Goal: Task Accomplishment & Management: Manage account settings

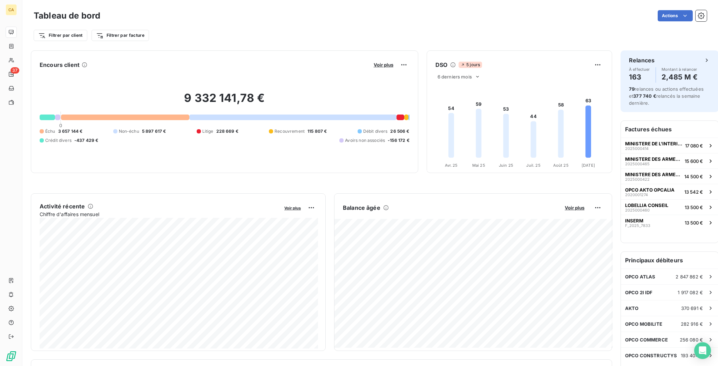
click at [293, 46] on div "Encours client Voir plus 9 332 141,78 € 0 Échu 3 657 144 € Non-échu 5 897 617 €…" at bounding box center [369, 364] width 695 height 637
click at [281, 50] on div "Encours client Voir plus 9 332 141,78 € 0 Échu 3 657 144 € Non-échu 5 897 617 €…" at bounding box center [224, 111] width 387 height 123
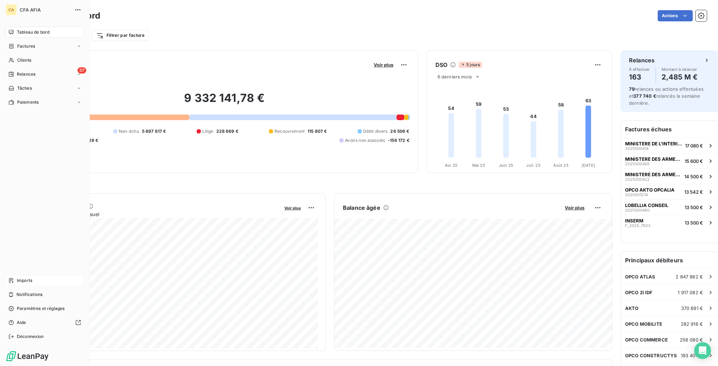
click at [25, 284] on span "Imports" at bounding box center [24, 280] width 15 height 6
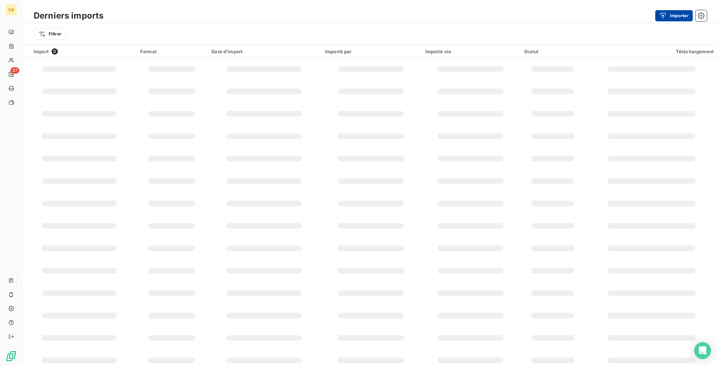
click at [676, 10] on button "Importer" at bounding box center [673, 15] width 37 height 11
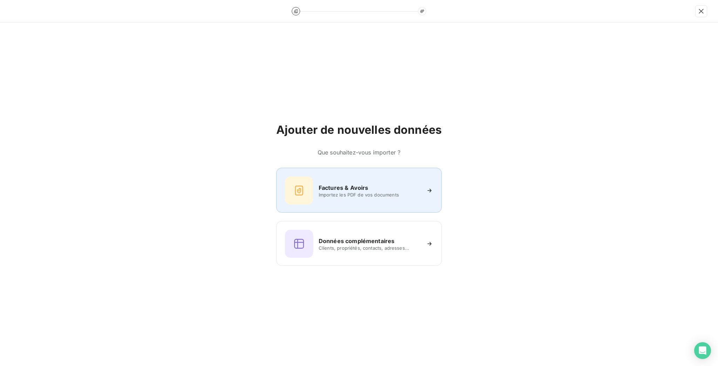
click at [361, 180] on div "Factures & Avoirs Importez les PDF de vos documents" at bounding box center [359, 191] width 148 height 28
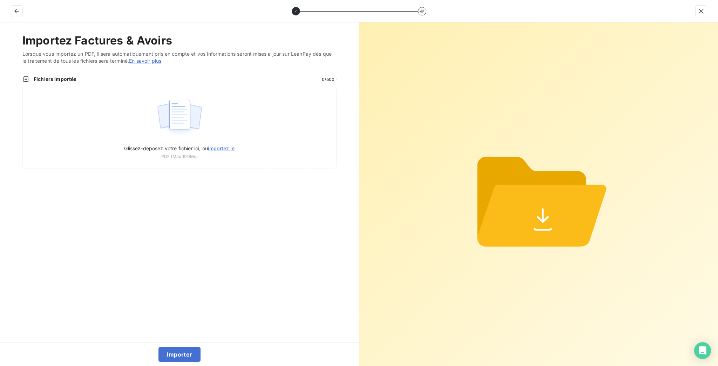
click at [268, 133] on div "Importez Factures & Avoirs Lorsque vous importez un PDF, il sera automatiquemen…" at bounding box center [179, 182] width 359 height 320
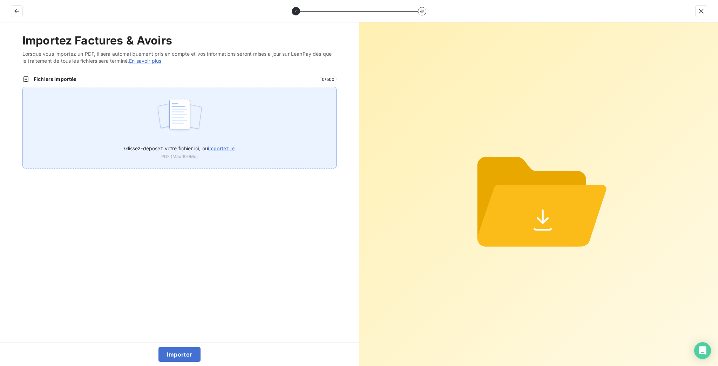
click at [268, 126] on div "Glissez-déposez votre fichier ici, ou importez le PDF (Max 100Mo)" at bounding box center [179, 128] width 314 height 82
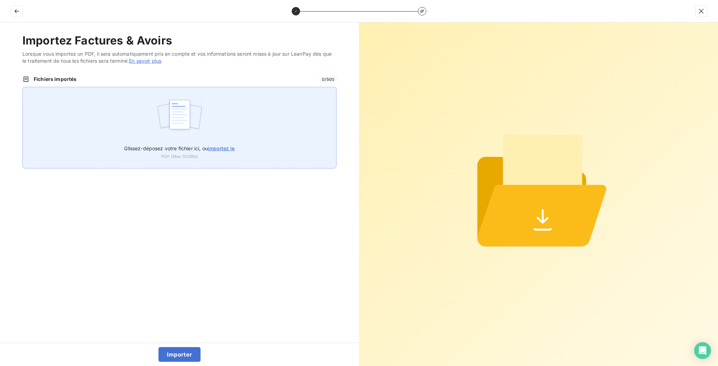
click at [212, 104] on div "Glissez-déposez votre fichier ici, ou importez le PDF (Max 100Mo)" at bounding box center [179, 128] width 314 height 82
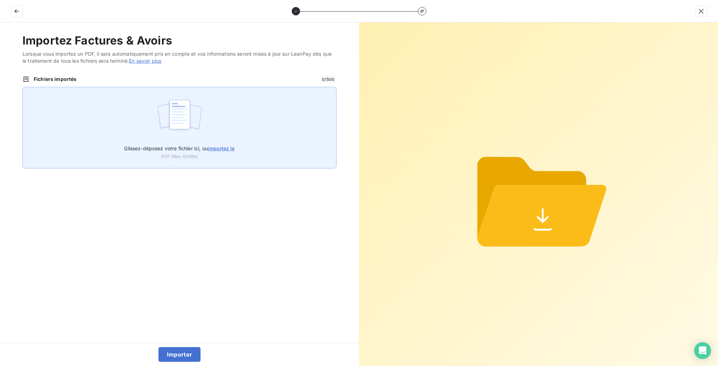
type input "C:\fakepath\A_2025_11362.pdf"
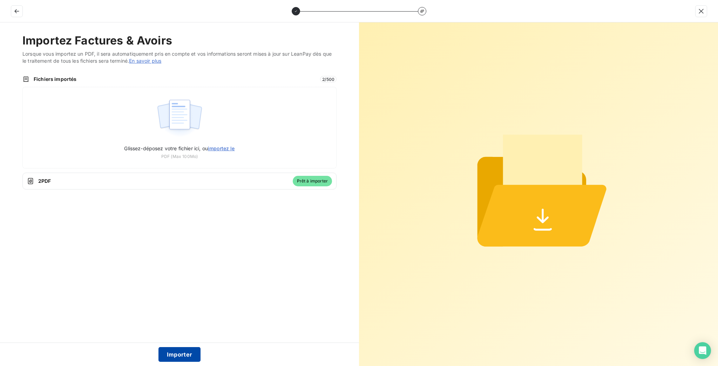
click at [186, 357] on button "Importer" at bounding box center [179, 354] width 42 height 15
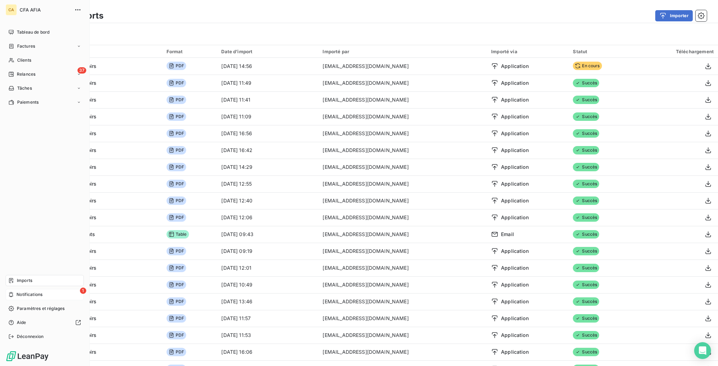
click at [14, 300] on div "1 Notifications" at bounding box center [45, 294] width 78 height 11
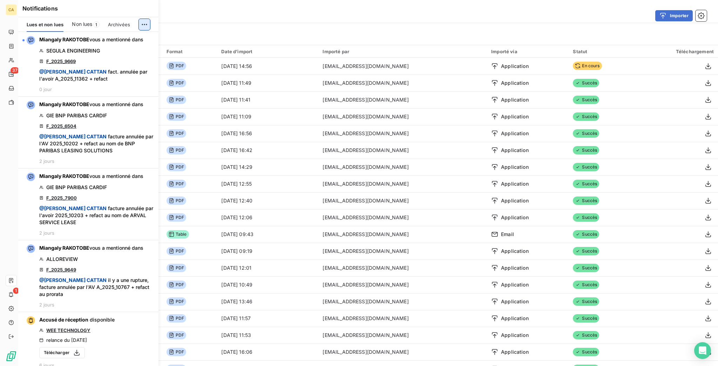
click at [147, 19] on html "CA 37 1 Derniers imports Importer Filtrer Import 1091 Format Date d’import Impo…" at bounding box center [359, 183] width 718 height 366
click at [127, 32] on div "Tout marquer comme lu" at bounding box center [103, 35] width 98 height 11
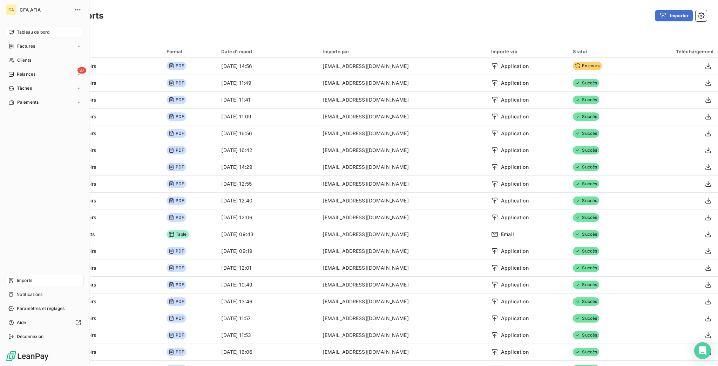
click at [23, 29] on span "Tableau de bord" at bounding box center [33, 32] width 33 height 6
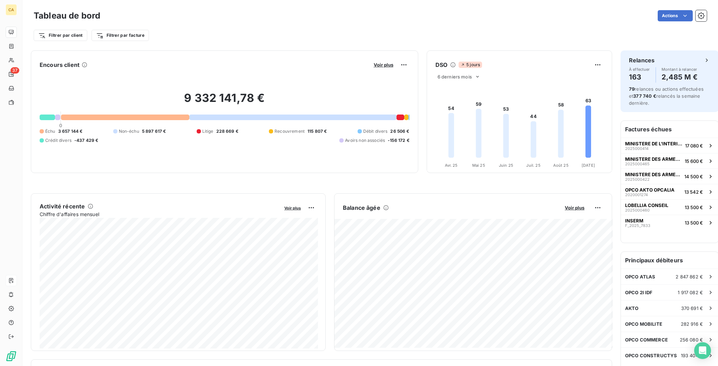
click at [186, 36] on div "Filtrer par client Filtrer par facture" at bounding box center [370, 35] width 673 height 13
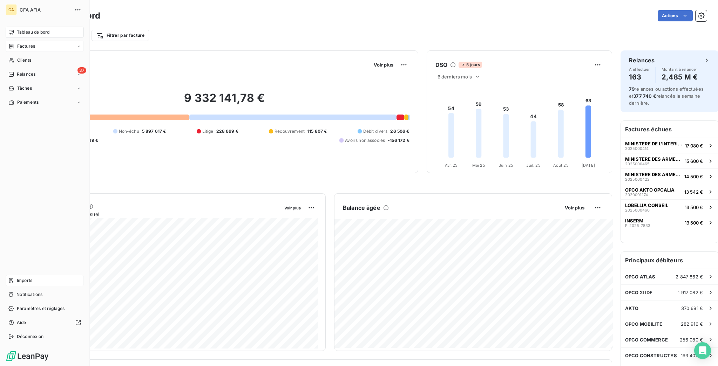
click at [33, 41] on div "Factures" at bounding box center [45, 46] width 78 height 11
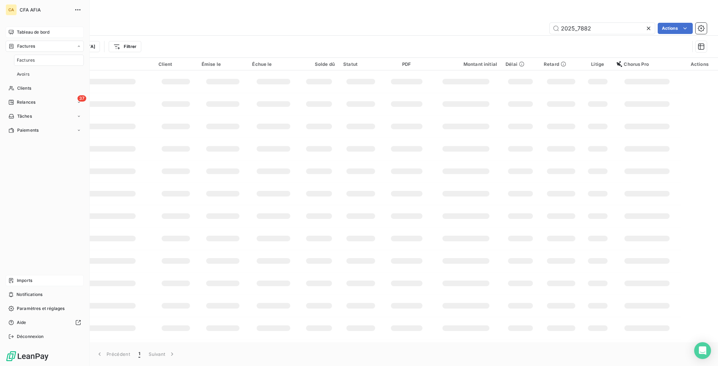
click at [29, 57] on span "Factures" at bounding box center [26, 60] width 18 height 6
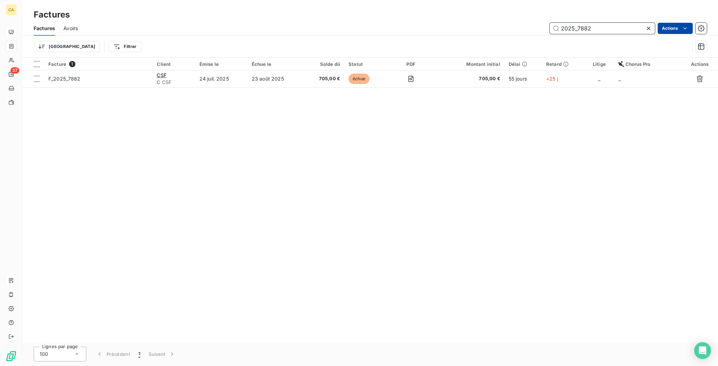
drag, startPoint x: 583, startPoint y: 21, endPoint x: 683, endPoint y: 21, distance: 99.5
click at [660, 29] on div "Factures Avoirs 2025_7882 Actions" at bounding box center [369, 28] width 695 height 15
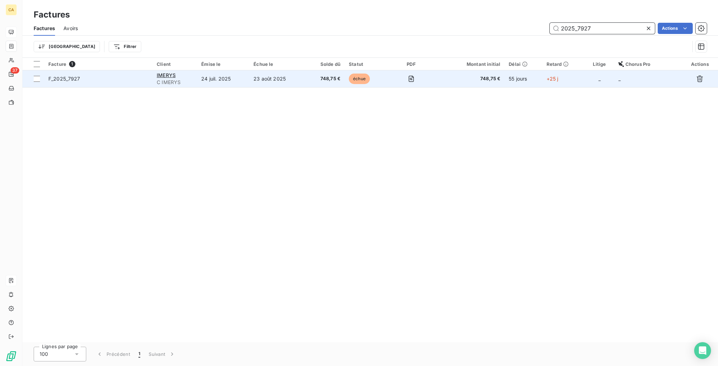
type input "2025_7927"
click at [383, 70] on td "échue" at bounding box center [365, 78] width 43 height 17
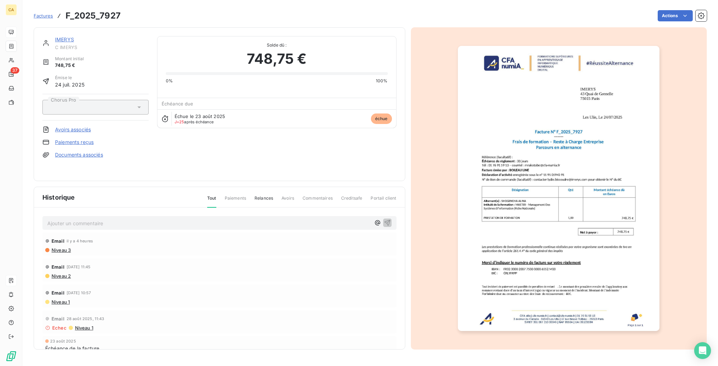
click at [75, 218] on div "Ajouter un commentaire ﻿" at bounding box center [219, 223] width 354 height 14
click at [75, 219] on p "Ajouter un commentaire ﻿" at bounding box center [208, 223] width 323 height 9
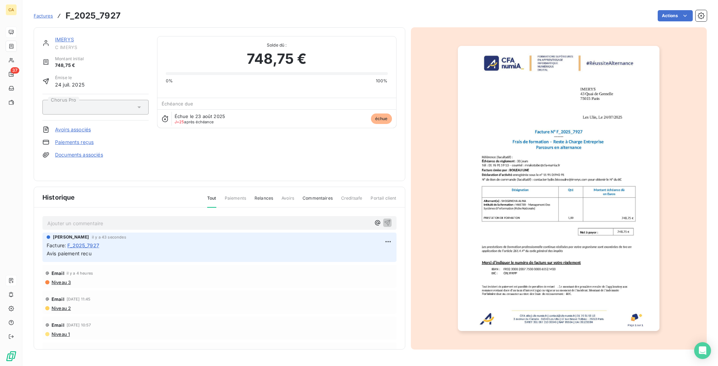
click at [55, 36] on link "IMERYS" at bounding box center [64, 39] width 19 height 6
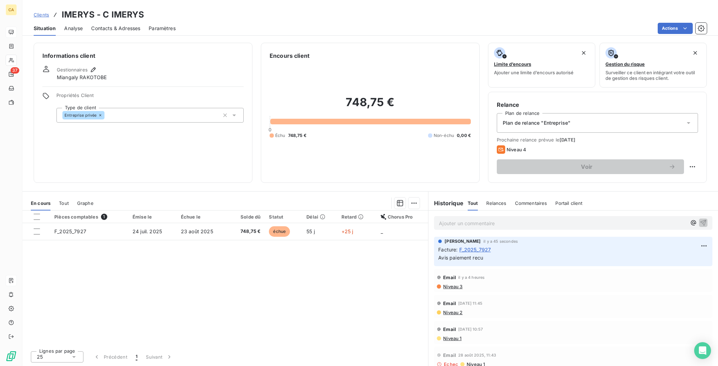
click at [706, 135] on div "Relance Plan de relance Plan de relance "Entreprise" Prochaine relance prévue l…" at bounding box center [597, 137] width 219 height 91
click at [664, 0] on div "Clients IMERYS - C IMERYS Situation Analyse Contacts & Adresses Paramètres Acti…" at bounding box center [369, 18] width 695 height 36
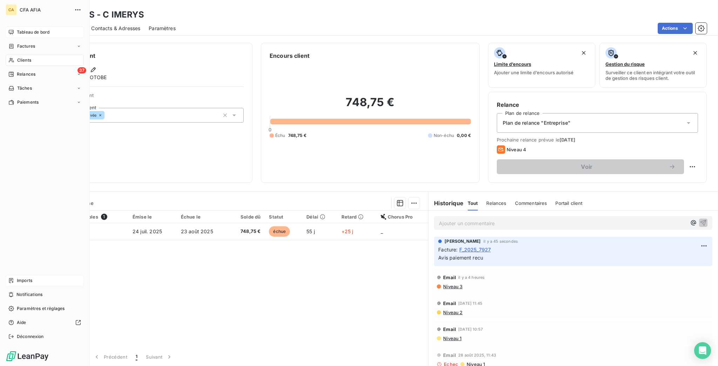
click at [12, 55] on div "Clients" at bounding box center [45, 60] width 78 height 11
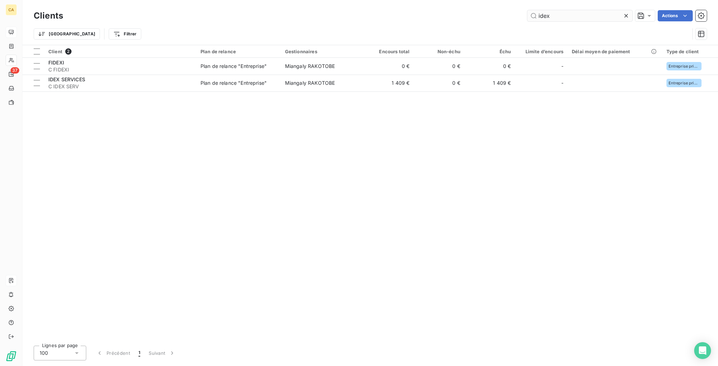
click at [594, 16] on input "idex" at bounding box center [579, 15] width 105 height 11
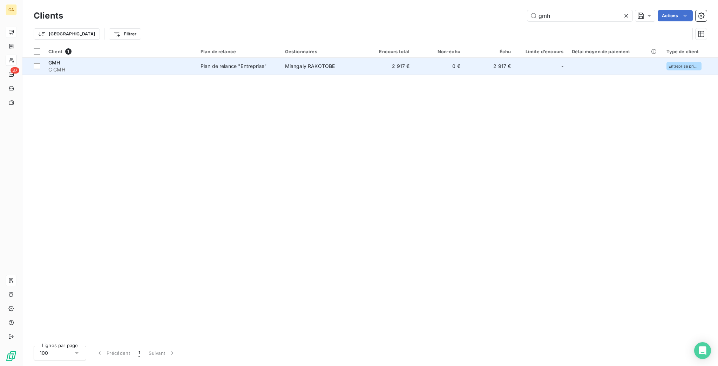
type input "gmh"
click at [314, 63] on td "Miangaly RAKOTOBE" at bounding box center [322, 66] width 82 height 17
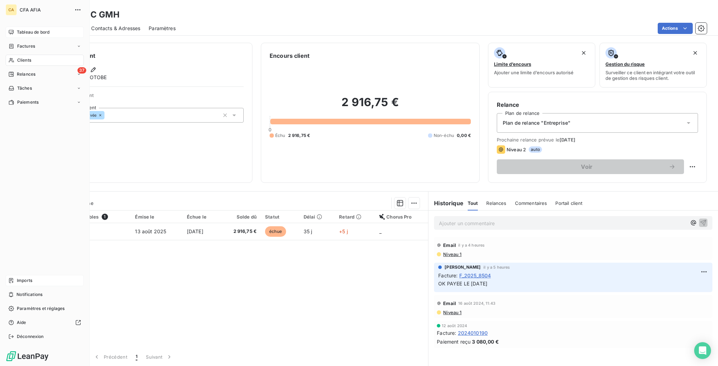
click at [9, 43] on nav "Tableau de bord Factures Clients 37 Relances Tâches Paiements" at bounding box center [45, 67] width 78 height 81
click at [17, 43] on span "Factures" at bounding box center [26, 46] width 18 height 6
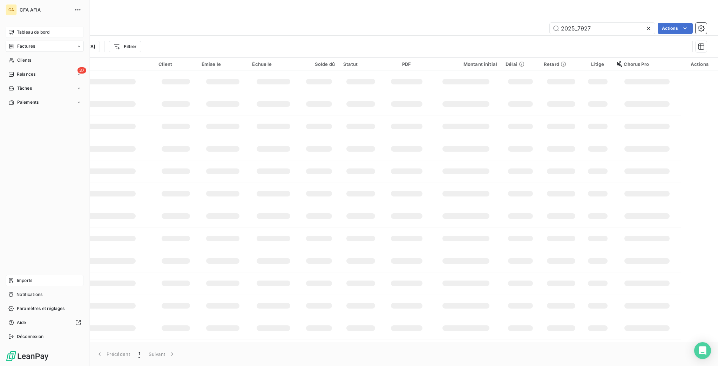
click at [15, 43] on nav "Tableau de bord Factures Factures Avoirs Clients 37 Relances Tâches Paiements" at bounding box center [45, 67] width 78 height 81
click at [17, 71] on span "Avoirs" at bounding box center [23, 74] width 13 height 6
click at [17, 85] on span "Clients" at bounding box center [24, 88] width 14 height 6
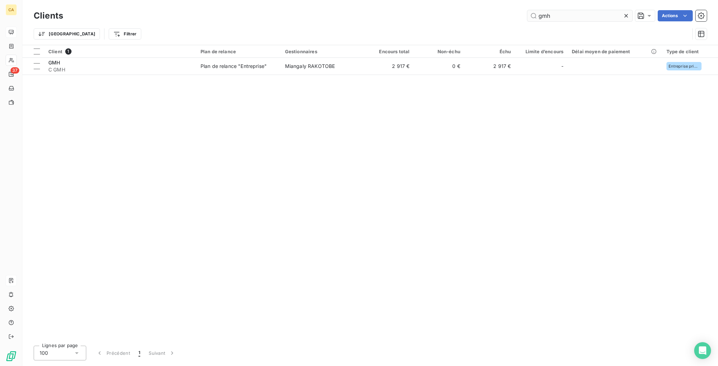
click at [578, 17] on input "gmh" at bounding box center [579, 15] width 105 height 11
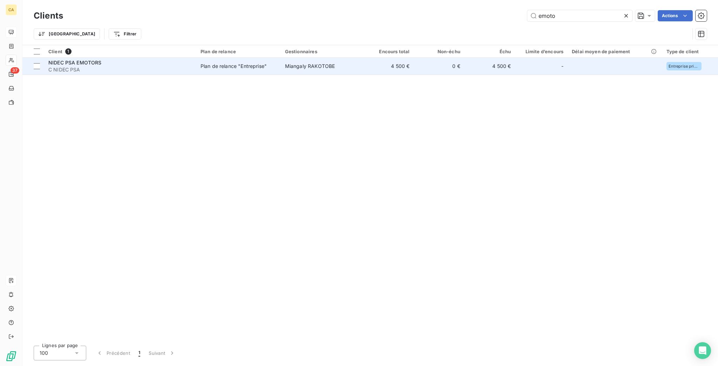
type input "emoto"
click at [328, 58] on td "Miangaly RAKOTOBE" at bounding box center [322, 66] width 82 height 17
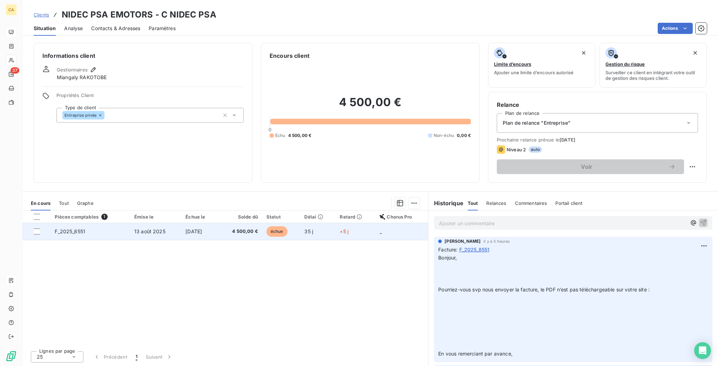
click at [257, 228] on span "4 500,00 €" at bounding box center [240, 231] width 36 height 7
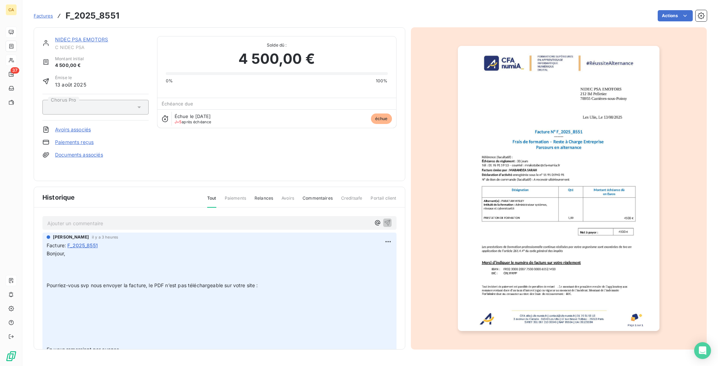
click at [147, 219] on p "Ajouter un commentaire ﻿" at bounding box center [208, 223] width 323 height 9
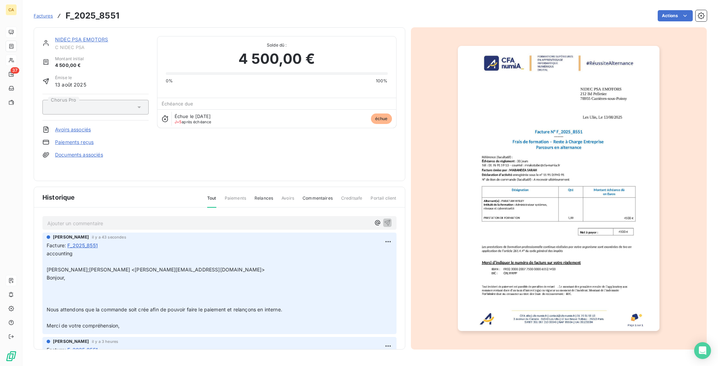
click at [79, 36] on link "NIDEC PSA EMOTORS" at bounding box center [81, 39] width 53 height 6
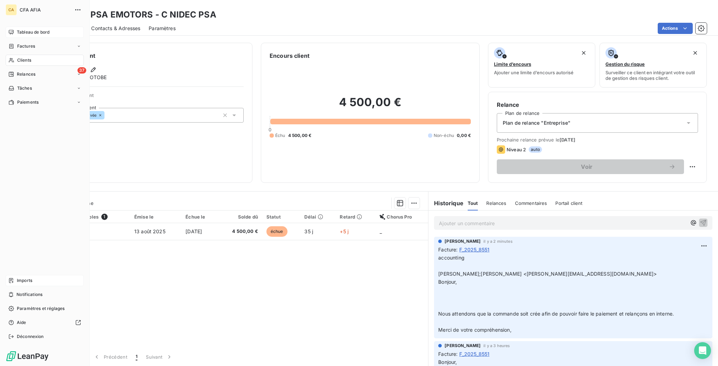
click at [18, 57] on span "Clients" at bounding box center [24, 60] width 14 height 6
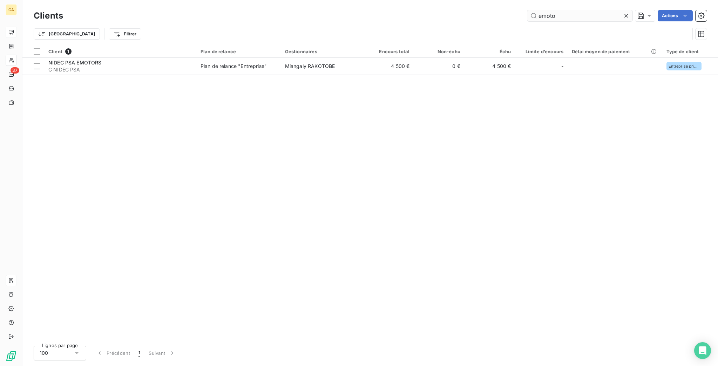
click at [574, 10] on input "emoto" at bounding box center [579, 15] width 105 height 11
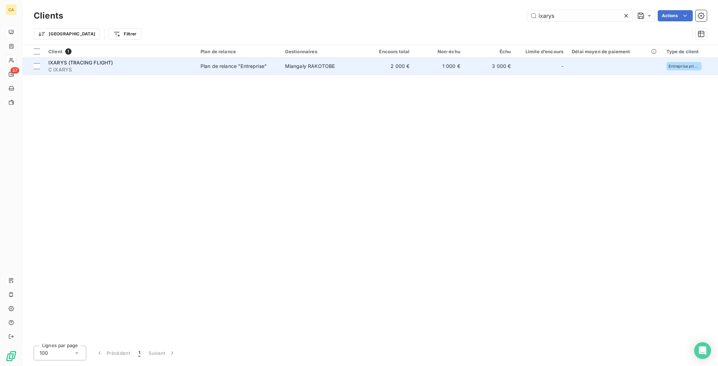
type input "ixarys"
click at [339, 58] on td "Miangaly RAKOTOBE" at bounding box center [322, 66] width 82 height 17
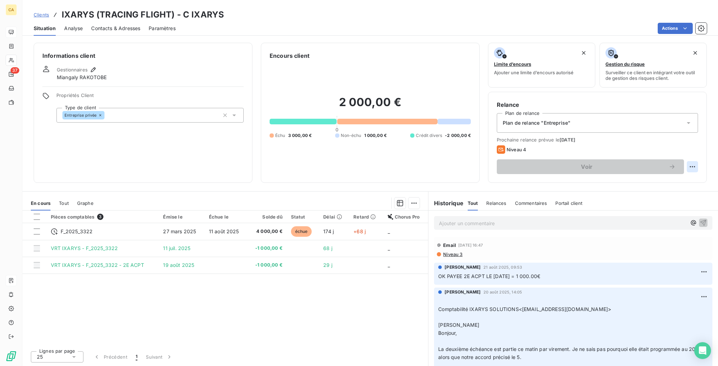
click at [692, 139] on html "CA 37 Clients IXARYS (TRACING FLIGHT) - C IXARYS Situation Analyse Contacts & A…" at bounding box center [359, 183] width 718 height 366
click at [677, 157] on div "Replanifier cette action" at bounding box center [671, 152] width 68 height 17
click at [676, 153] on div "Replanifier cette action" at bounding box center [670, 152] width 63 height 11
select select "8"
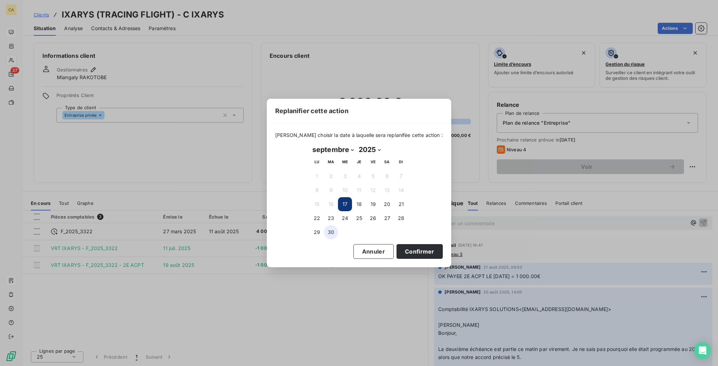
click at [331, 228] on button "30" at bounding box center [331, 232] width 14 height 14
click at [396, 244] on button "Confirmer" at bounding box center [419, 251] width 46 height 15
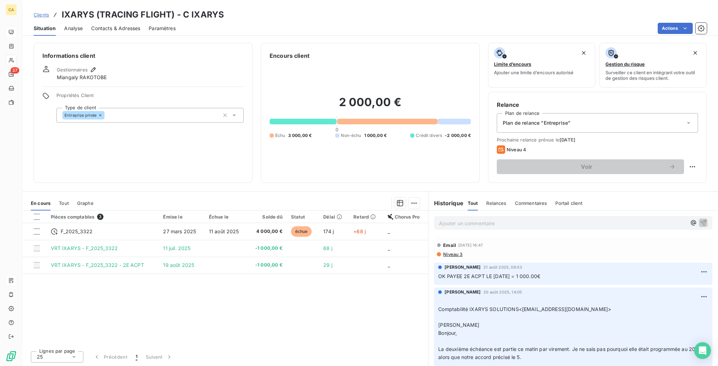
click at [466, 219] on p "Ajouter un commentaire ﻿" at bounding box center [562, 223] width 247 height 9
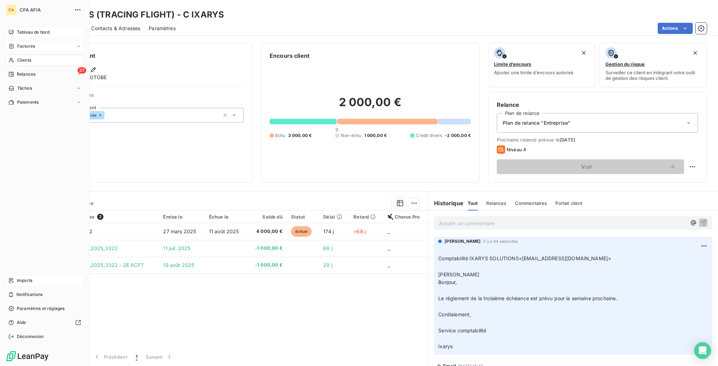
click at [25, 43] on span "Factures" at bounding box center [26, 46] width 18 height 6
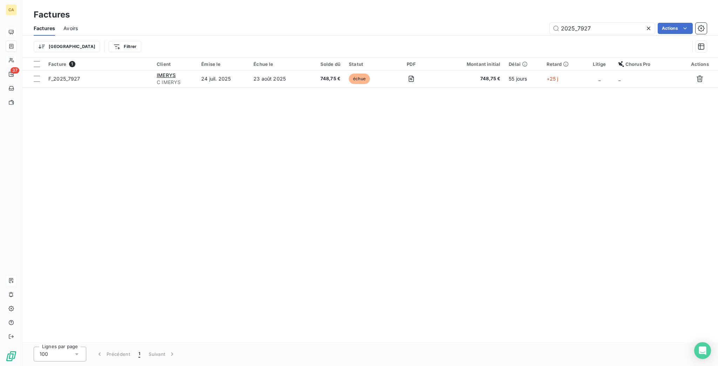
drag, startPoint x: 582, startPoint y: 22, endPoint x: 717, endPoint y: 56, distance: 139.5
click at [717, 61] on div "Factures Factures Avoirs 2025_7927 Actions Trier Filtrer Facture 1 Client Émise…" at bounding box center [369, 183] width 695 height 366
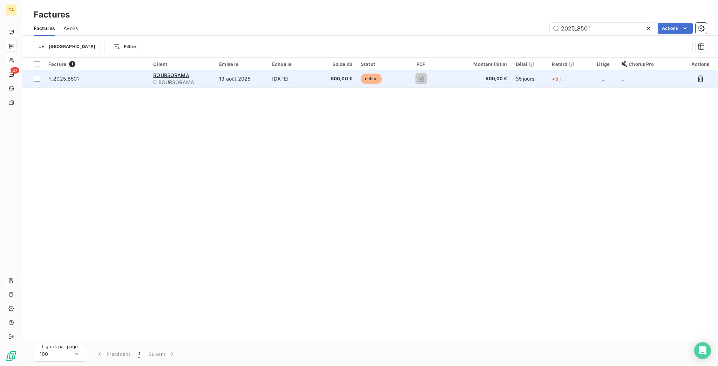
type input "2025_8501"
click at [258, 70] on td "13 août 2025" at bounding box center [241, 78] width 53 height 17
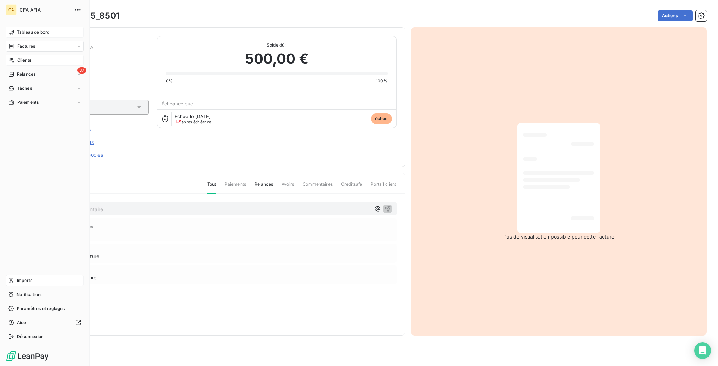
click at [11, 43] on icon at bounding box center [11, 46] width 6 height 6
click at [17, 43] on span "Factures" at bounding box center [26, 46] width 18 height 6
click at [17, 57] on span "Factures" at bounding box center [26, 60] width 18 height 6
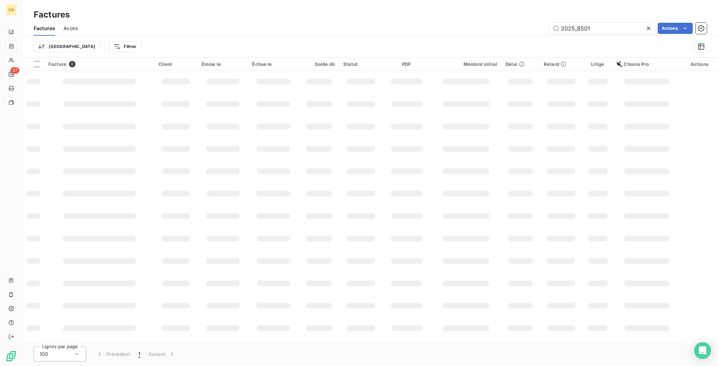
drag, startPoint x: 580, startPoint y: 23, endPoint x: 717, endPoint y: 1, distance: 138.3
click at [683, 34] on div "Factures Avoirs 2025_8501 Actions Trier Filtrer" at bounding box center [369, 39] width 695 height 36
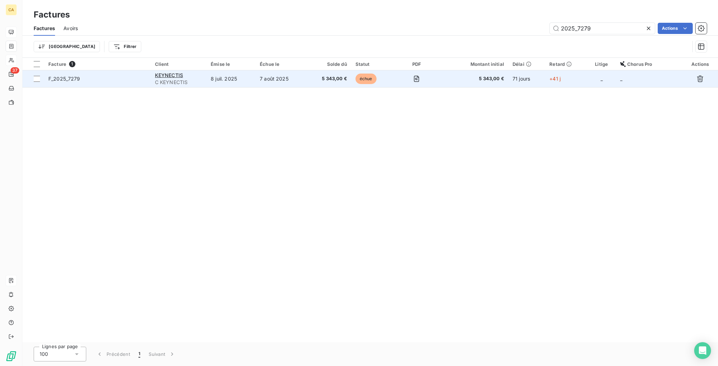
type input "2025_7279"
click at [294, 70] on td "7 août 2025" at bounding box center [280, 78] width 50 height 17
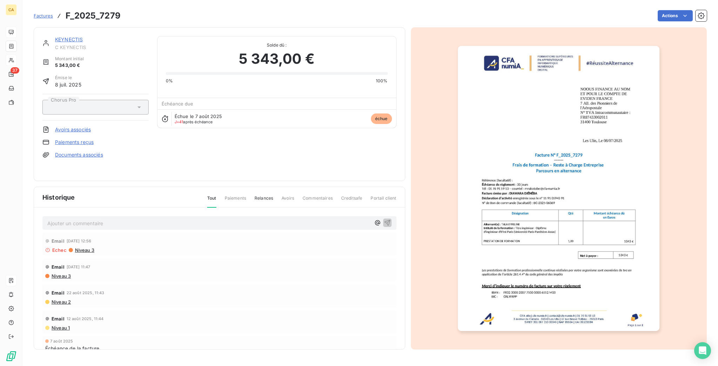
click at [112, 219] on p "Ajouter un commentaire ﻿" at bounding box center [208, 223] width 323 height 9
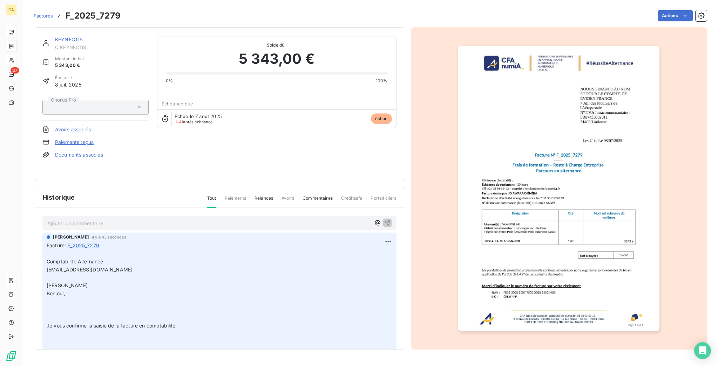
click at [61, 36] on link "KEYNECTIS" at bounding box center [69, 39] width 28 height 6
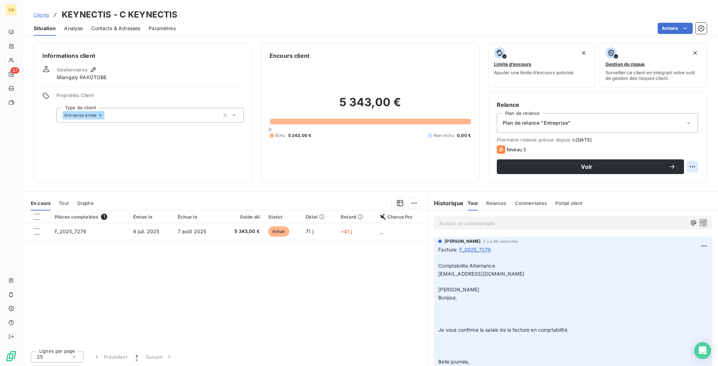
click at [694, 133] on html "CA 37 Clients KEYNECTIS - C KEYNECTIS Situation Analyse Contacts & Adresses Par…" at bounding box center [359, 183] width 718 height 366
click at [690, 150] on div "Replanifier cette action" at bounding box center [670, 152] width 63 height 11
select select "8"
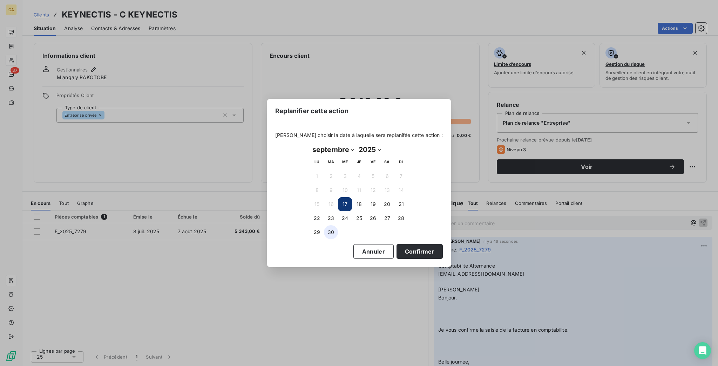
click at [332, 234] on button "30" at bounding box center [331, 232] width 14 height 14
click at [414, 248] on div "[PERSON_NAME] choisir la date à laquelle sera replanifée cette action : septemb…" at bounding box center [359, 195] width 184 height 144
click at [396, 247] on button "Confirmer" at bounding box center [419, 251] width 46 height 15
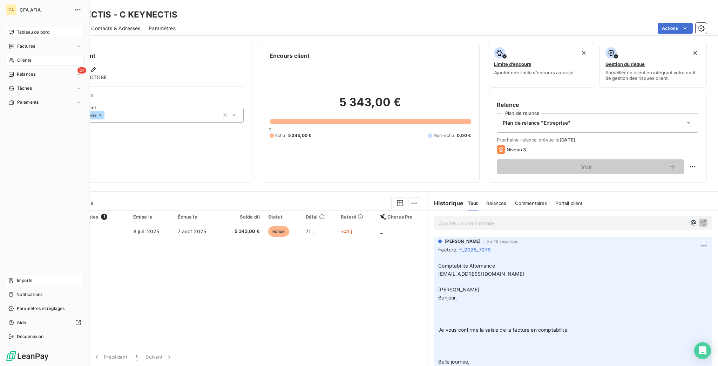
click at [18, 57] on span "Clients" at bounding box center [24, 60] width 14 height 6
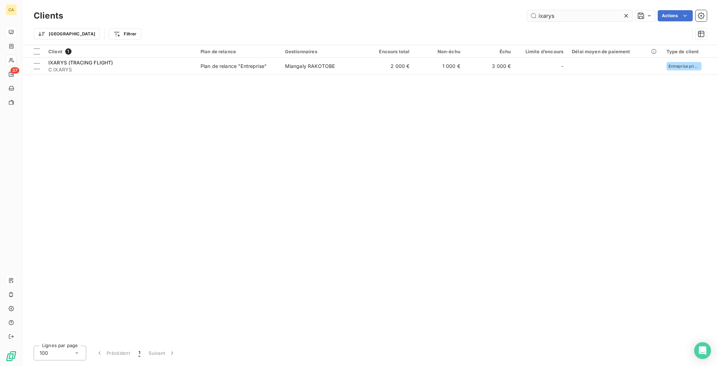
click at [563, 17] on input "ixarys" at bounding box center [579, 15] width 105 height 11
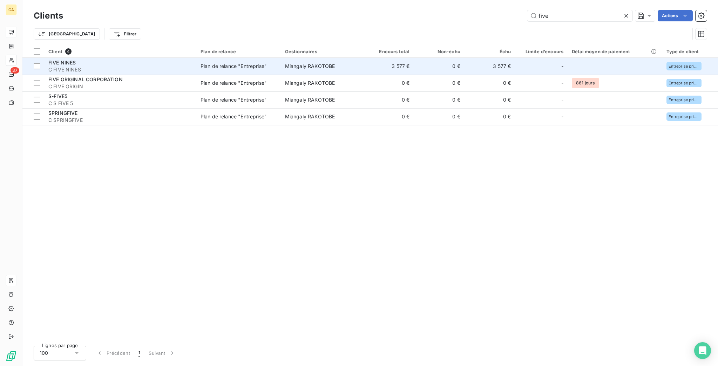
type input "five"
click at [80, 66] on span "C FIVE NINES" at bounding box center [120, 69] width 144 height 7
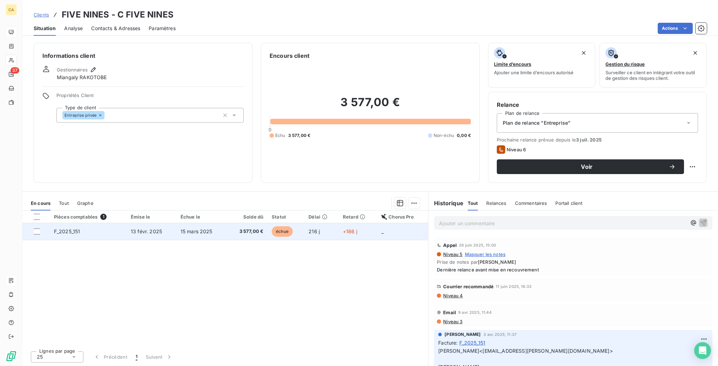
click at [228, 223] on td "3 577,00 €" at bounding box center [247, 231] width 41 height 17
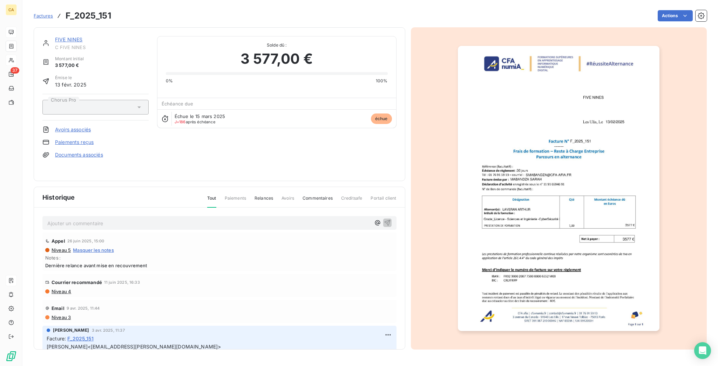
click at [268, 219] on p "Ajouter un commentaire ﻿" at bounding box center [208, 223] width 323 height 9
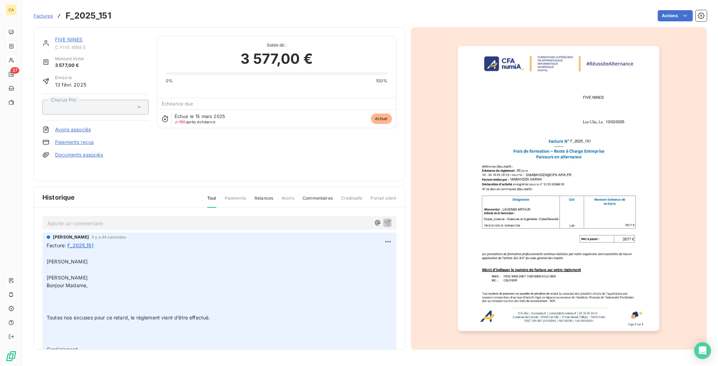
click at [64, 36] on link "FIVE NINES" at bounding box center [69, 39] width 28 height 6
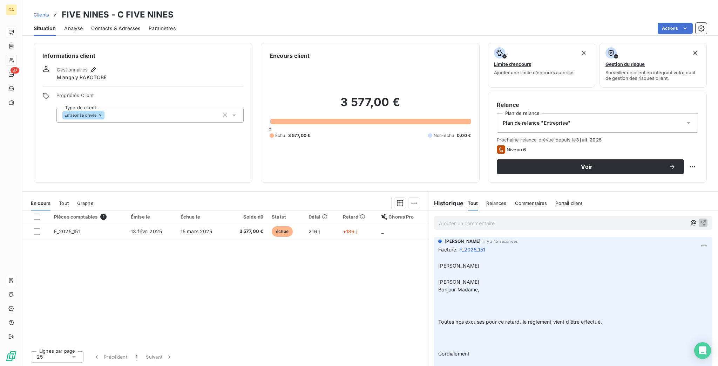
click at [697, 137] on html "CA 37 Clients FIVE NINES - C FIVE NINES Situation Analyse Contacts & Adresses P…" at bounding box center [359, 183] width 718 height 366
click at [693, 138] on html "CA 37 Clients FIVE NINES - C FIVE NINES Situation Analyse Contacts & Adresses P…" at bounding box center [359, 183] width 718 height 366
click at [696, 139] on html "CA 37 Clients FIVE NINES - C FIVE NINES Situation Analyse Contacts & Adresses P…" at bounding box center [359, 183] width 718 height 366
click at [682, 151] on div "Replanifier cette action" at bounding box center [670, 152] width 63 height 11
select select "8"
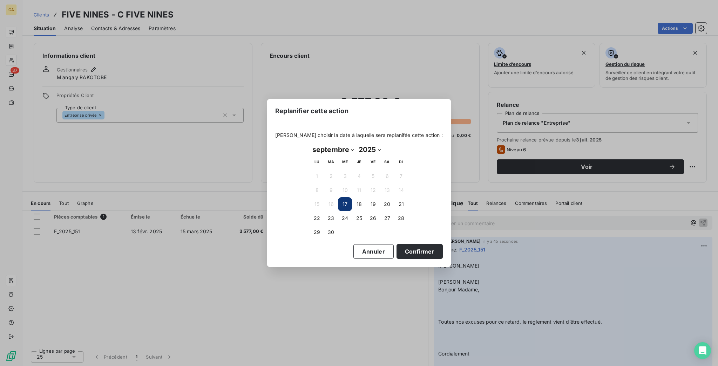
click at [338, 228] on tr "29 30" at bounding box center [359, 232] width 98 height 14
drag, startPoint x: 323, startPoint y: 228, endPoint x: 331, endPoint y: 228, distance: 8.1
click at [324, 228] on tr "29 30" at bounding box center [359, 232] width 98 height 14
click at [333, 228] on button "30" at bounding box center [331, 232] width 14 height 14
click at [399, 245] on button "Confirmer" at bounding box center [419, 251] width 46 height 15
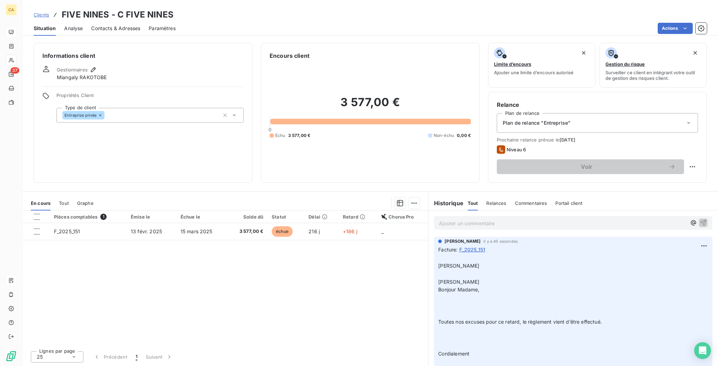
drag, startPoint x: 331, startPoint y: 247, endPoint x: 324, endPoint y: 242, distance: 8.6
click at [331, 247] on div "Pièces comptables 1 Émise le Échue le Solde dû Statut Délai Retard Chorus Pro F…" at bounding box center [224, 278] width 405 height 135
click at [377, 259] on div "Pièces comptables 1 Émise le Échue le Solde dû Statut Délai Retard Chorus Pro F…" at bounding box center [224, 278] width 405 height 135
click at [307, 262] on div "Pièces comptables 1 Émise le Échue le Solde dû Statut Délai Retard Chorus Pro F…" at bounding box center [224, 278] width 405 height 135
